Goal: Transaction & Acquisition: Purchase product/service

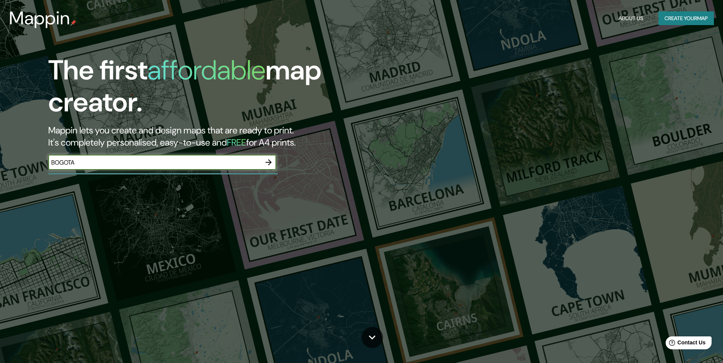
type input "BOGOTA"
click at [270, 160] on icon "button" at bounding box center [268, 162] width 9 height 9
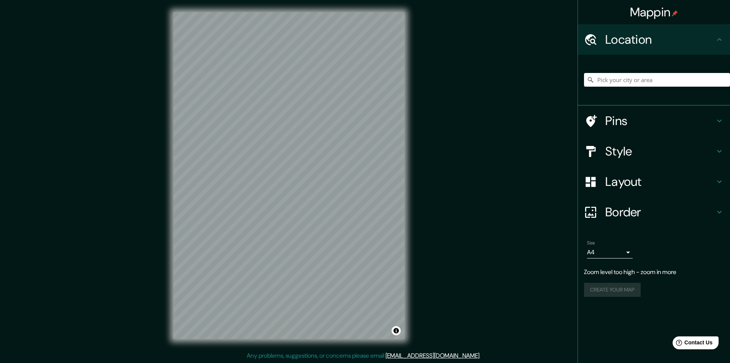
click at [444, 177] on div "Mappin Location Pins Style Layout Border Choose a border. Hint : you can make l…" at bounding box center [365, 181] width 730 height 363
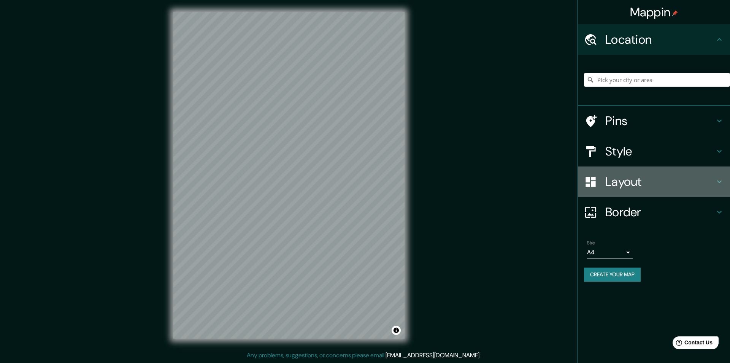
click at [719, 181] on icon at bounding box center [718, 181] width 9 height 9
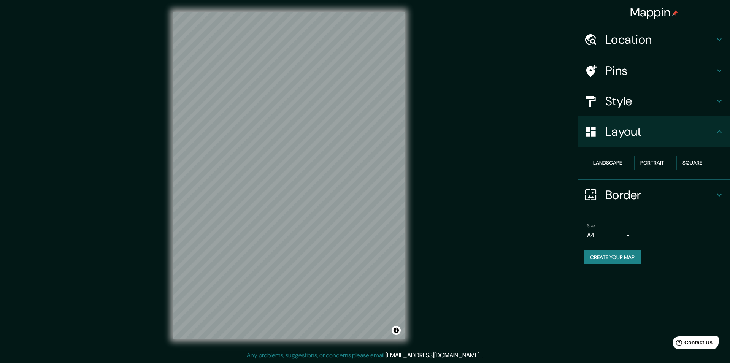
click at [600, 164] on button "Landscape" at bounding box center [607, 163] width 41 height 14
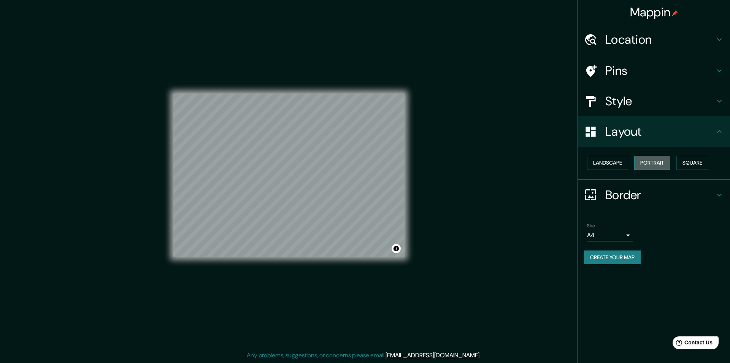
click at [655, 164] on button "Portrait" at bounding box center [652, 163] width 36 height 14
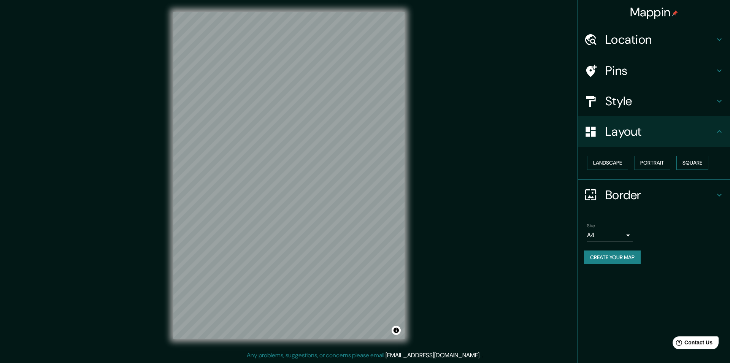
click at [691, 165] on button "Square" at bounding box center [692, 163] width 32 height 14
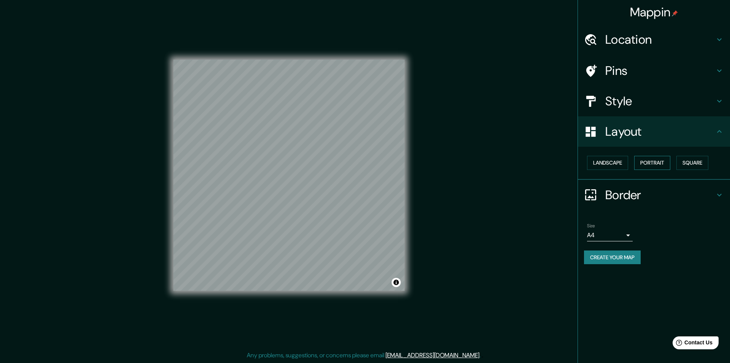
click at [651, 166] on button "Portrait" at bounding box center [652, 163] width 36 height 14
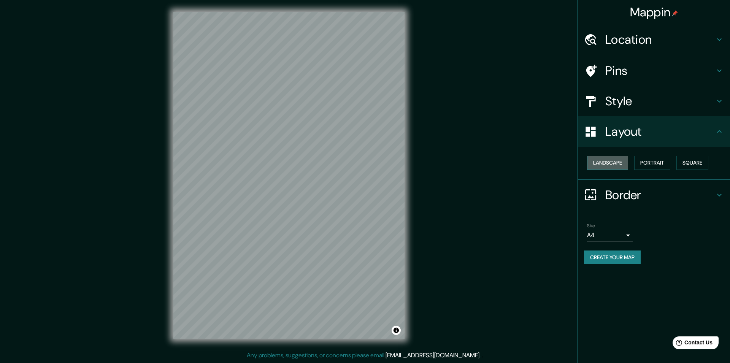
click at [608, 165] on button "Landscape" at bounding box center [607, 163] width 41 height 14
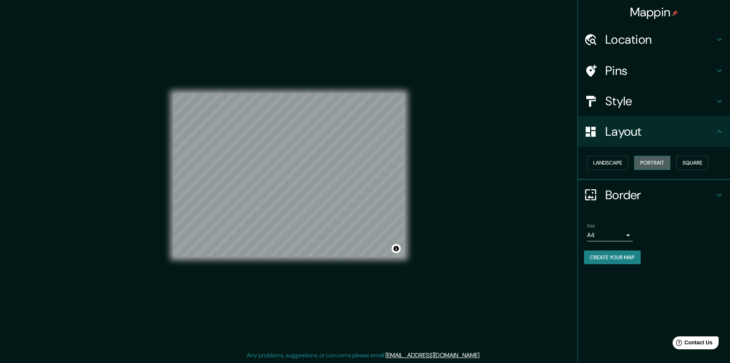
click at [653, 165] on button "Portrait" at bounding box center [652, 163] width 36 height 14
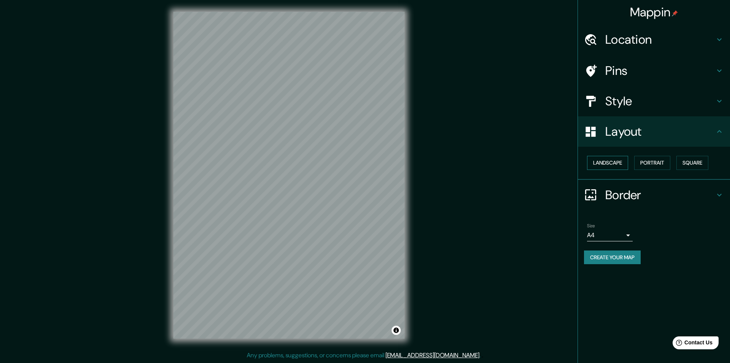
click at [618, 162] on button "Landscape" at bounding box center [607, 163] width 41 height 14
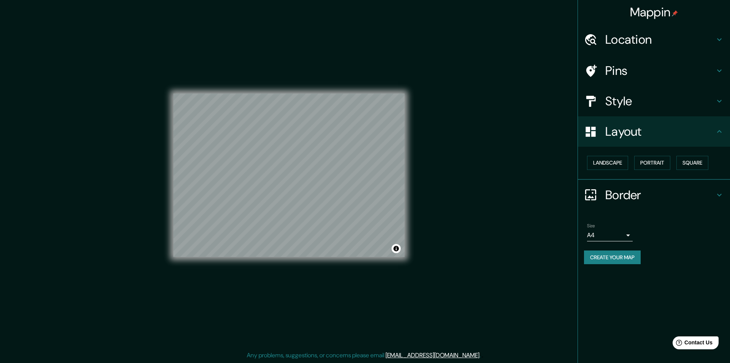
click at [722, 68] on icon at bounding box center [718, 70] width 9 height 9
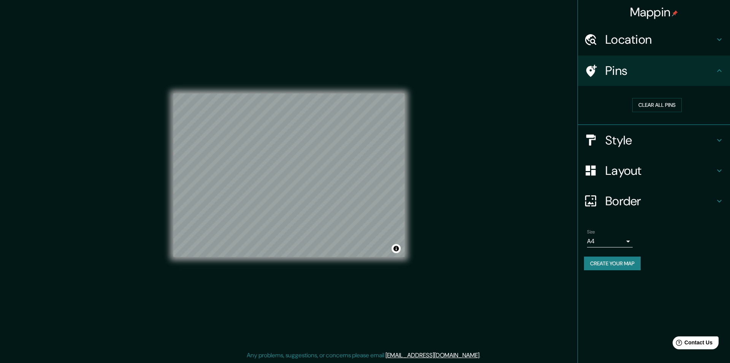
click at [722, 68] on icon at bounding box center [718, 70] width 9 height 9
click at [660, 102] on button "Clear all pins" at bounding box center [656, 105] width 49 height 14
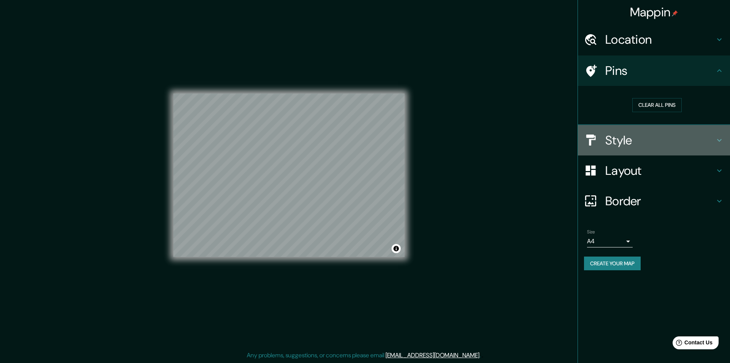
click at [720, 137] on icon at bounding box center [718, 140] width 9 height 9
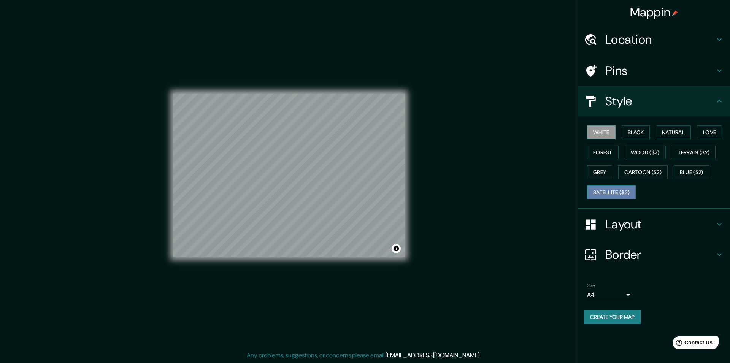
click at [614, 196] on button "Satellite ($3)" at bounding box center [611, 192] width 49 height 14
click at [290, 264] on div "© Mapbox © OpenStreetMap Improve this map © Maxar" at bounding box center [288, 175] width 231 height 327
click at [344, 87] on div "© Mapbox © OpenStreetMap Improve this map © Maxar" at bounding box center [288, 175] width 231 height 327
click at [608, 136] on button "White" at bounding box center [601, 132] width 29 height 14
click at [630, 133] on button "Black" at bounding box center [635, 132] width 29 height 14
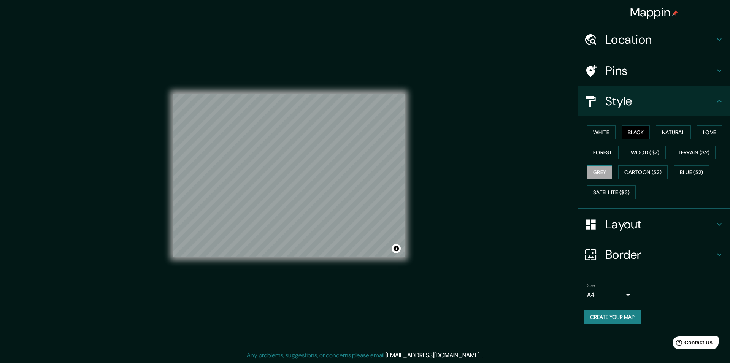
click at [598, 173] on button "Grey" at bounding box center [599, 172] width 25 height 14
click at [632, 170] on button "Cartoon ($2)" at bounding box center [642, 172] width 49 height 14
click at [695, 150] on button "Terrain ($2)" at bounding box center [693, 153] width 44 height 14
click at [673, 133] on button "Natural" at bounding box center [673, 132] width 35 height 14
click at [717, 130] on button "Love" at bounding box center [709, 132] width 25 height 14
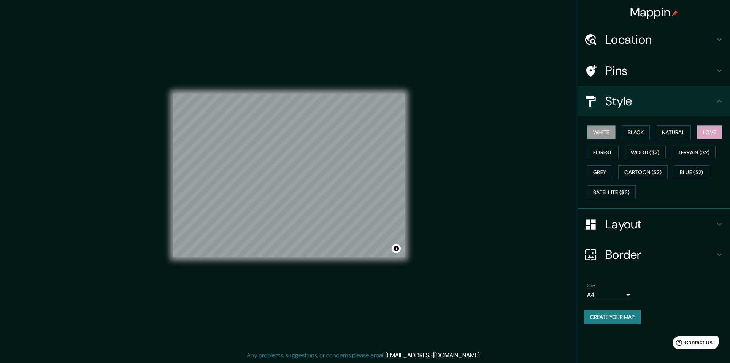
click at [609, 134] on button "White" at bounding box center [601, 132] width 29 height 14
click at [629, 139] on button "Black" at bounding box center [635, 132] width 29 height 14
click at [608, 130] on button "White" at bounding box center [601, 132] width 29 height 14
click at [632, 136] on button "Black" at bounding box center [635, 132] width 29 height 14
click at [673, 136] on button "Natural" at bounding box center [673, 132] width 35 height 14
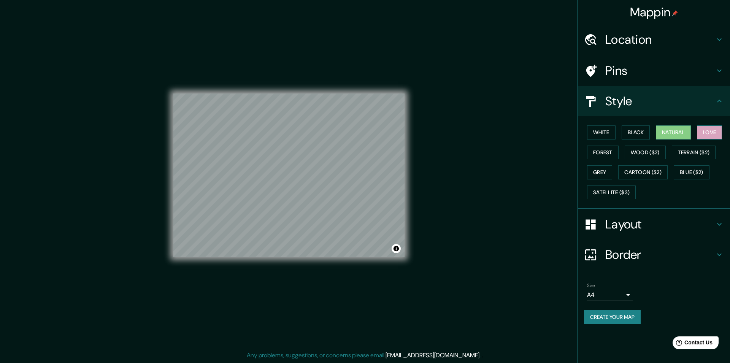
click at [712, 135] on button "Love" at bounding box center [709, 132] width 25 height 14
click at [714, 133] on button "Love" at bounding box center [709, 132] width 25 height 14
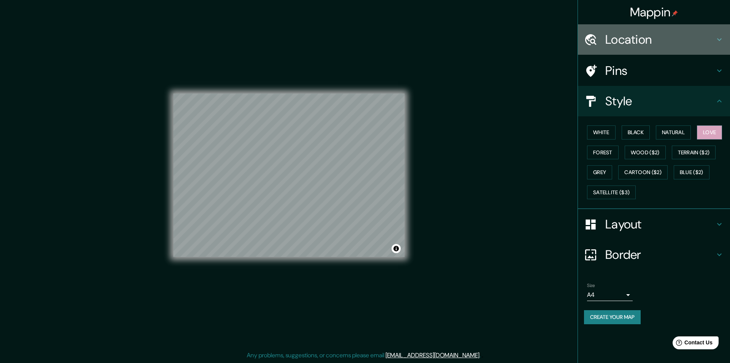
click at [717, 41] on icon at bounding box center [718, 39] width 9 height 9
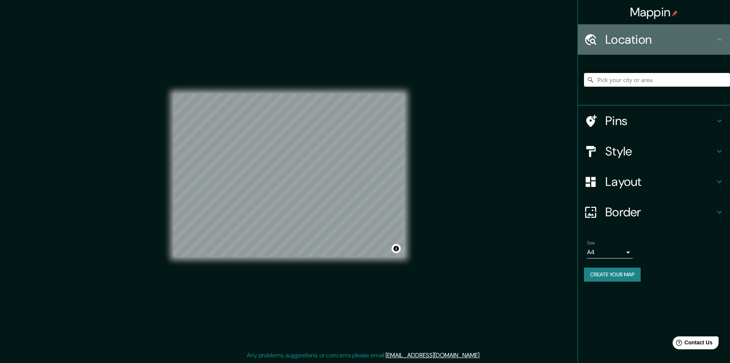
click at [717, 41] on icon at bounding box center [719, 39] width 5 height 3
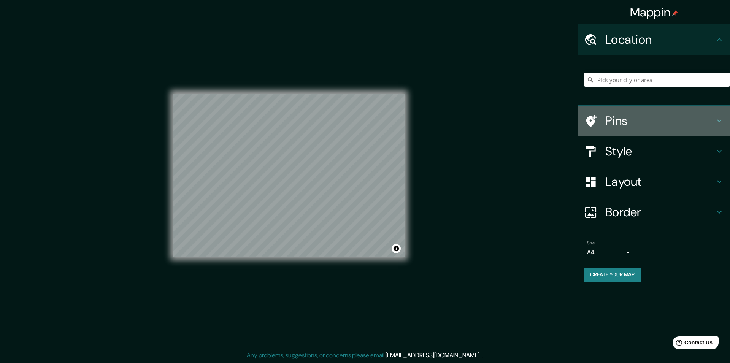
click at [720, 117] on icon at bounding box center [718, 120] width 9 height 9
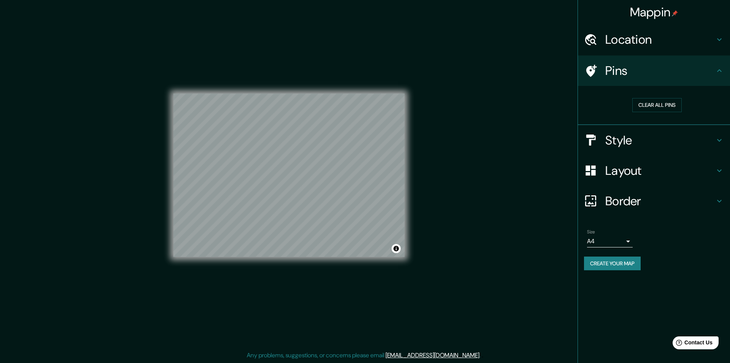
click at [721, 69] on icon at bounding box center [718, 70] width 9 height 9
click at [720, 139] on icon at bounding box center [718, 140] width 9 height 9
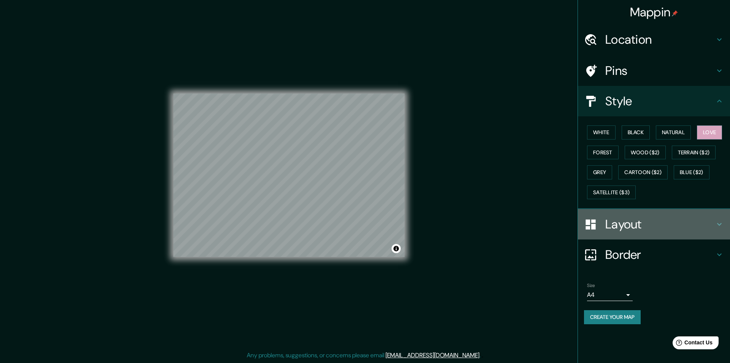
click at [720, 226] on icon at bounding box center [718, 224] width 9 height 9
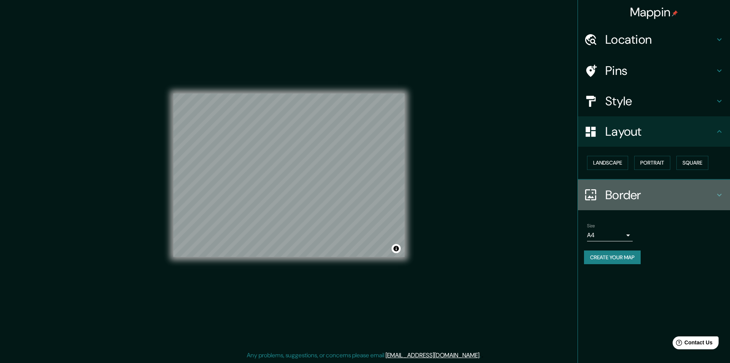
click at [721, 200] on div "Border" at bounding box center [654, 195] width 152 height 30
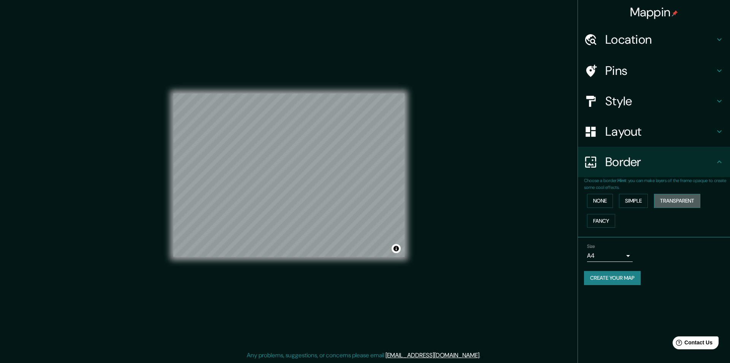
click at [661, 202] on button "Transparent" at bounding box center [677, 201] width 46 height 14
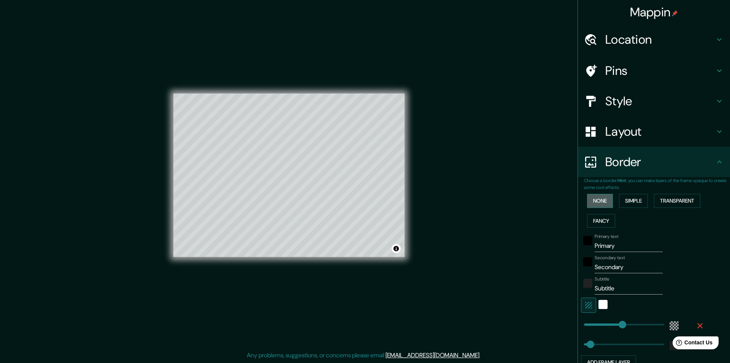
click at [607, 201] on button "None" at bounding box center [600, 201] width 26 height 14
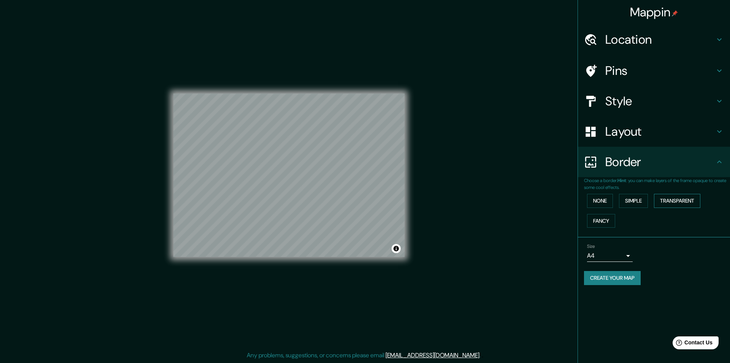
click at [659, 200] on button "Transparent" at bounding box center [677, 201] width 46 height 14
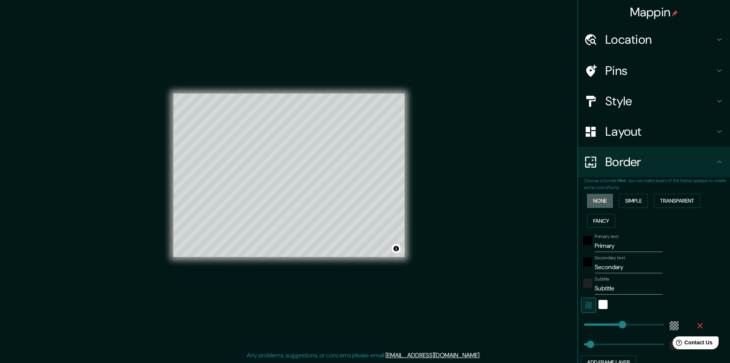
click at [598, 200] on button "None" at bounding box center [600, 201] width 26 height 14
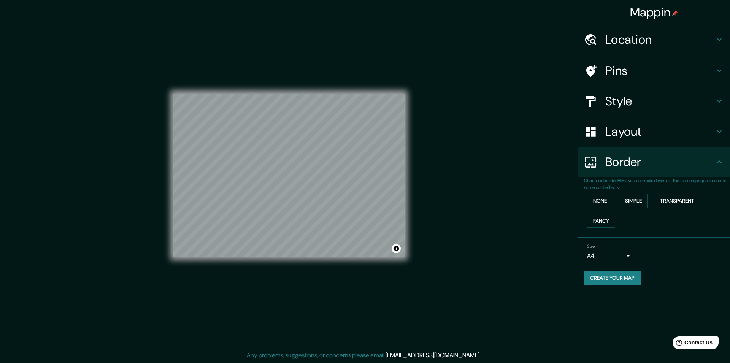
click at [719, 103] on icon at bounding box center [718, 101] width 9 height 9
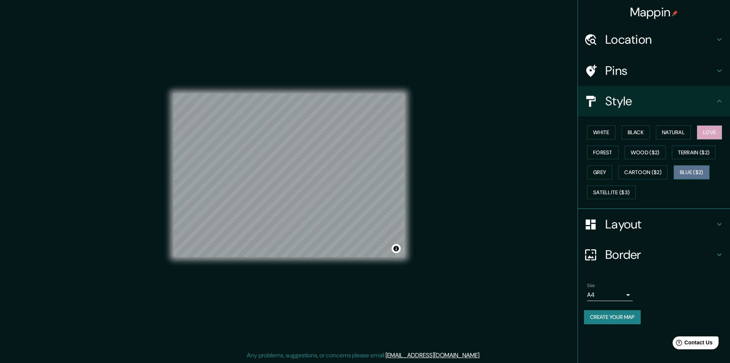
click at [681, 171] on button "Blue ($2)" at bounding box center [691, 172] width 36 height 14
click at [710, 134] on button "Love" at bounding box center [709, 132] width 25 height 14
click at [684, 135] on button "Natural" at bounding box center [673, 132] width 35 height 14
click at [638, 130] on button "Black" at bounding box center [635, 132] width 29 height 14
click at [629, 296] on body "Mappin Location Pins Style White Black Natural Love Forest Wood ($2) Terrain ($…" at bounding box center [365, 181] width 730 height 363
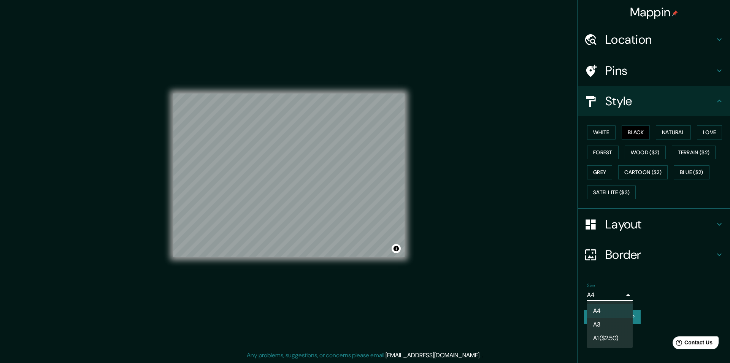
click at [629, 296] on div at bounding box center [365, 181] width 730 height 363
click at [629, 297] on body "Mappin Location Pins Style White Black Natural Love Forest Wood ($2) Terrain ($…" at bounding box center [365, 181] width 730 height 363
click at [629, 297] on div at bounding box center [365, 181] width 730 height 363
click at [619, 315] on button "Create your map" at bounding box center [612, 317] width 57 height 14
click at [718, 71] on icon at bounding box center [719, 71] width 5 height 3
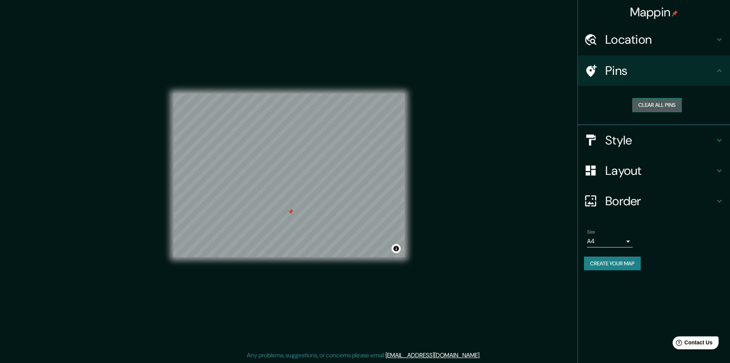
click at [645, 106] on button "Clear all pins" at bounding box center [656, 105] width 49 height 14
click at [604, 268] on button "Create your map" at bounding box center [612, 264] width 57 height 14
click at [665, 108] on button "Clear all pins" at bounding box center [656, 105] width 49 height 14
click at [629, 246] on body "Mappin Location Pins Clear all pins Style Layout Border Choose a border. Hint :…" at bounding box center [365, 181] width 730 height 363
click at [605, 260] on li "A4" at bounding box center [610, 257] width 46 height 14
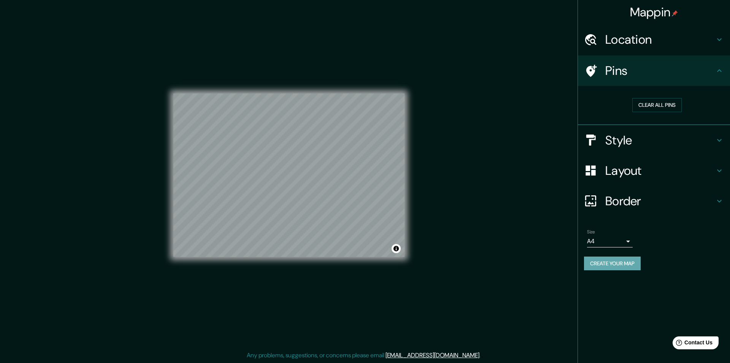
click at [605, 260] on button "Create your map" at bounding box center [612, 264] width 57 height 14
click at [397, 247] on button "Toggle attribution" at bounding box center [395, 248] width 9 height 9
click at [611, 267] on button "Create your map" at bounding box center [612, 264] width 57 height 14
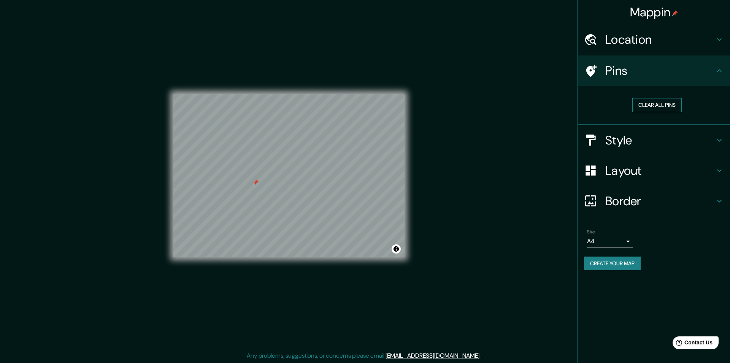
click at [666, 106] on button "Clear all pins" at bounding box center [656, 105] width 49 height 14
click at [618, 265] on button "Create your map" at bounding box center [612, 264] width 57 height 14
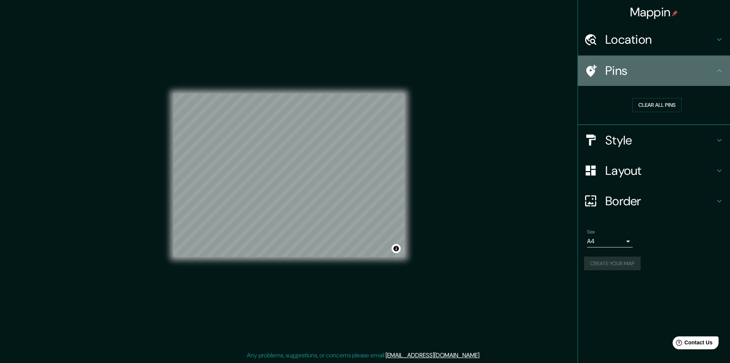
click at [719, 68] on icon at bounding box center [718, 70] width 9 height 9
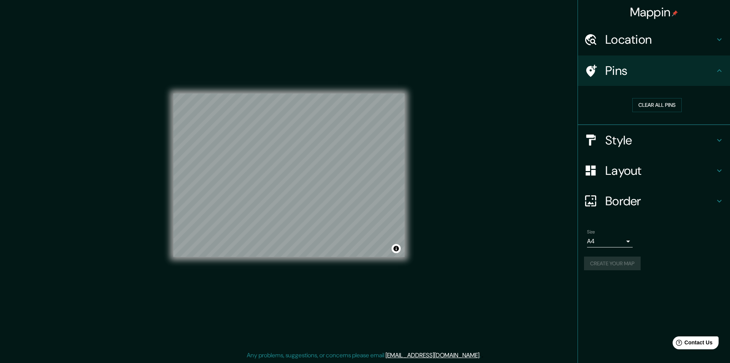
click at [719, 68] on icon at bounding box center [718, 70] width 9 height 9
click at [719, 70] on icon at bounding box center [719, 70] width 5 height 3
click at [720, 77] on div "Pins" at bounding box center [654, 70] width 152 height 30
click at [720, 141] on icon at bounding box center [719, 140] width 5 height 3
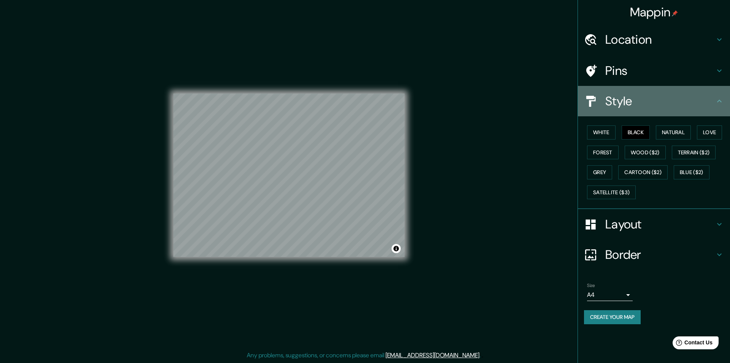
click at [719, 104] on icon at bounding box center [718, 101] width 9 height 9
click at [719, 100] on icon at bounding box center [719, 101] width 5 height 3
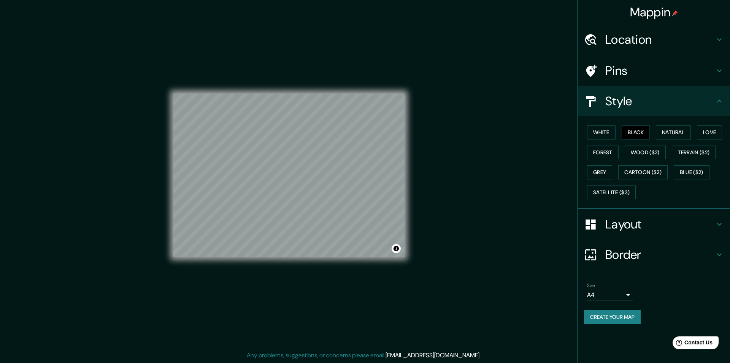
click at [666, 106] on h4 "Style" at bounding box center [659, 100] width 109 height 15
click at [722, 223] on icon at bounding box center [718, 224] width 9 height 9
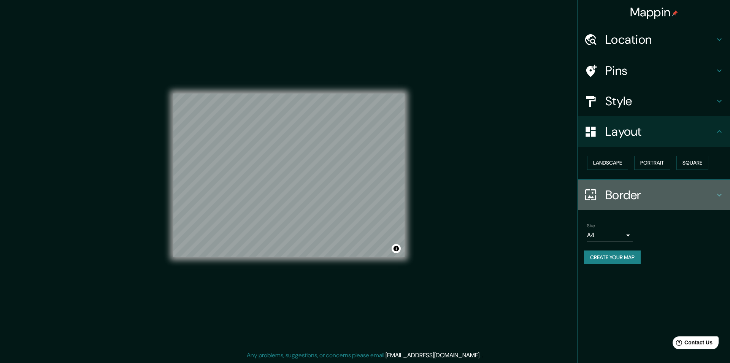
click at [719, 196] on icon at bounding box center [719, 194] width 5 height 3
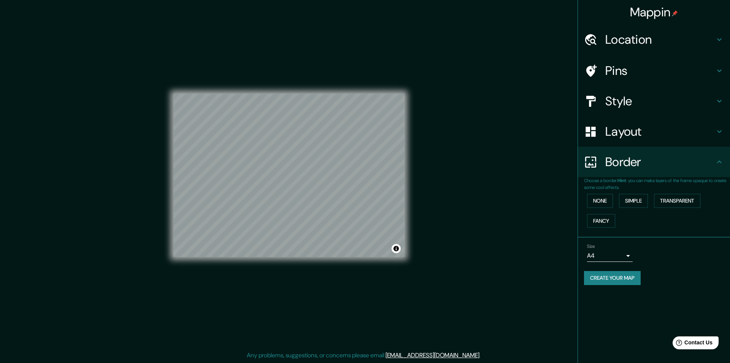
click at [717, 157] on div "Border" at bounding box center [654, 162] width 152 height 30
